Goal: Information Seeking & Learning: Learn about a topic

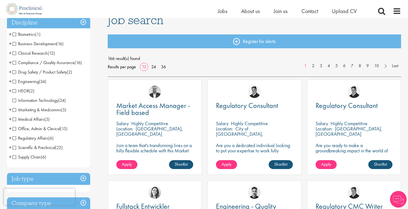
scroll to position [51, 0]
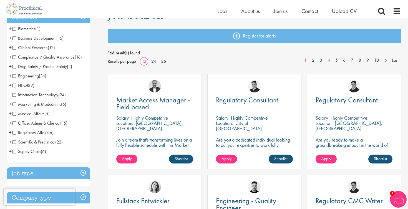
click at [41, 48] on span "Clinical Research" at bounding box center [30, 48] width 35 height 6
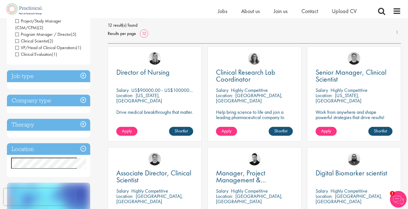
scroll to position [86, 0]
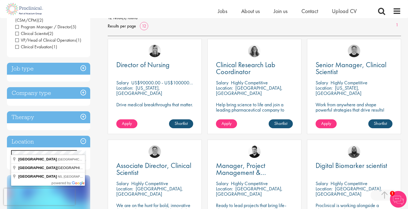
drag, startPoint x: 38, startPoint y: 143, endPoint x: 39, endPoint y: 161, distance: 17.8
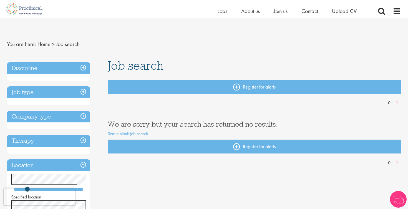
scroll to position [9, 0]
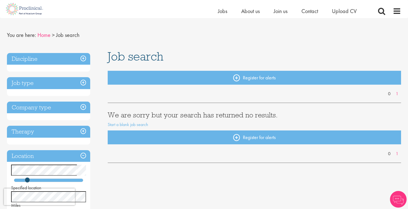
click at [44, 35] on link "Home" at bounding box center [44, 34] width 13 height 7
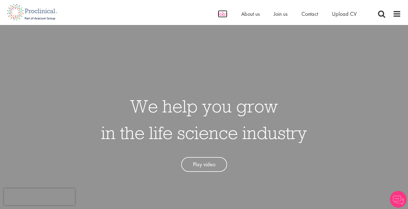
click at [220, 13] on span "Jobs" at bounding box center [222, 13] width 9 height 7
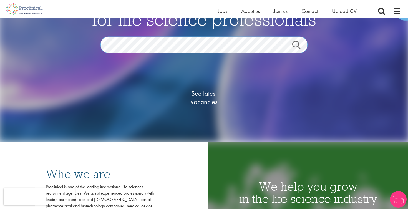
scroll to position [88, 0]
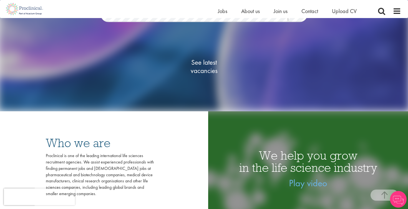
click at [209, 69] on span "See latest vacancies" at bounding box center [204, 66] width 56 height 17
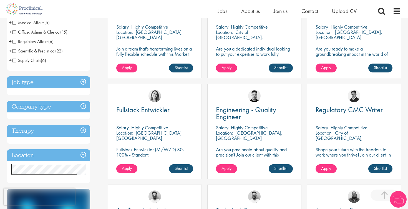
scroll to position [160, 0]
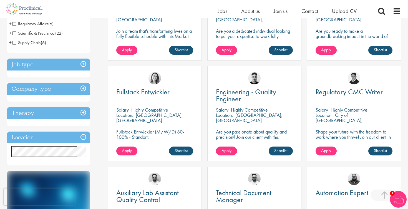
drag, startPoint x: 38, startPoint y: 158, endPoint x: 40, endPoint y: 162, distance: 4.2
